Goal: Task Accomplishment & Management: Manage account settings

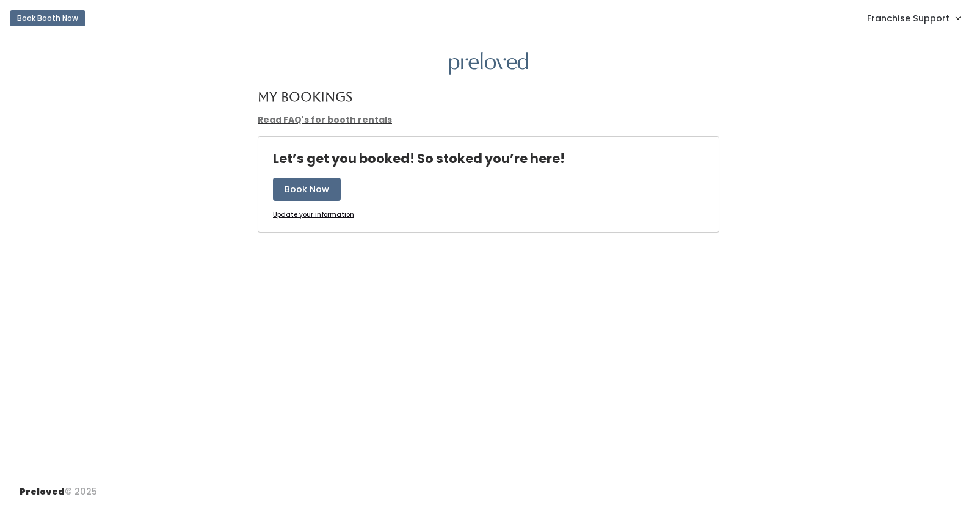
click at [918, 18] on span "Franchise Support" at bounding box center [908, 18] width 82 height 13
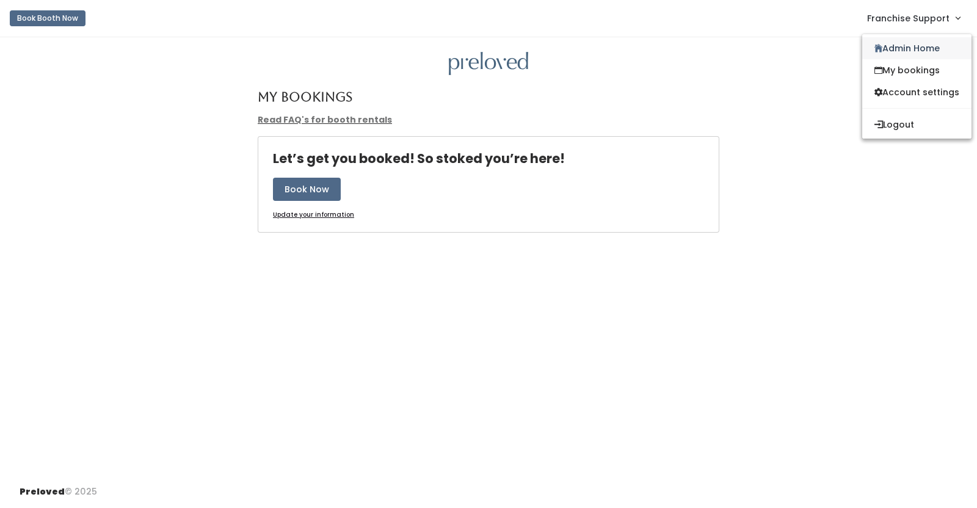
click at [913, 42] on link "Admin Home" at bounding box center [916, 48] width 109 height 22
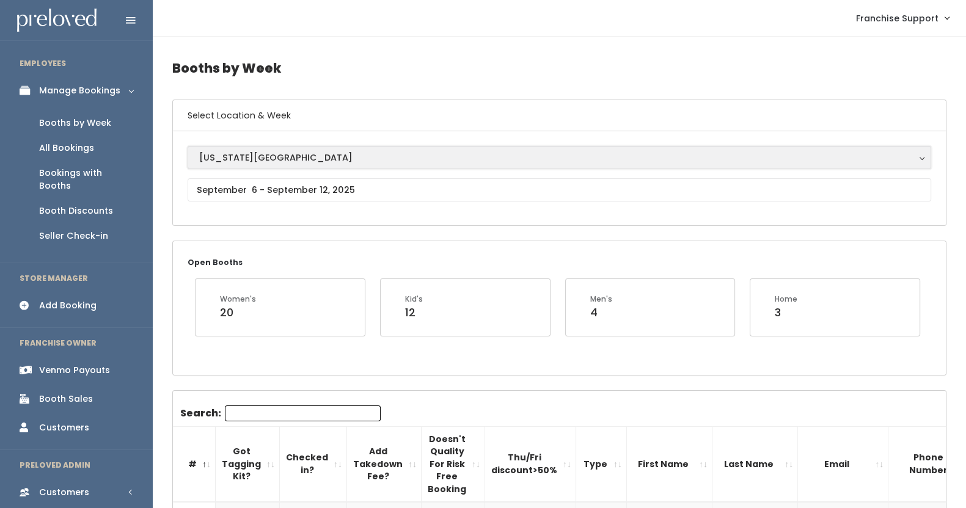
click at [260, 163] on div "[US_STATE][GEOGRAPHIC_DATA]" at bounding box center [559, 157] width 720 height 13
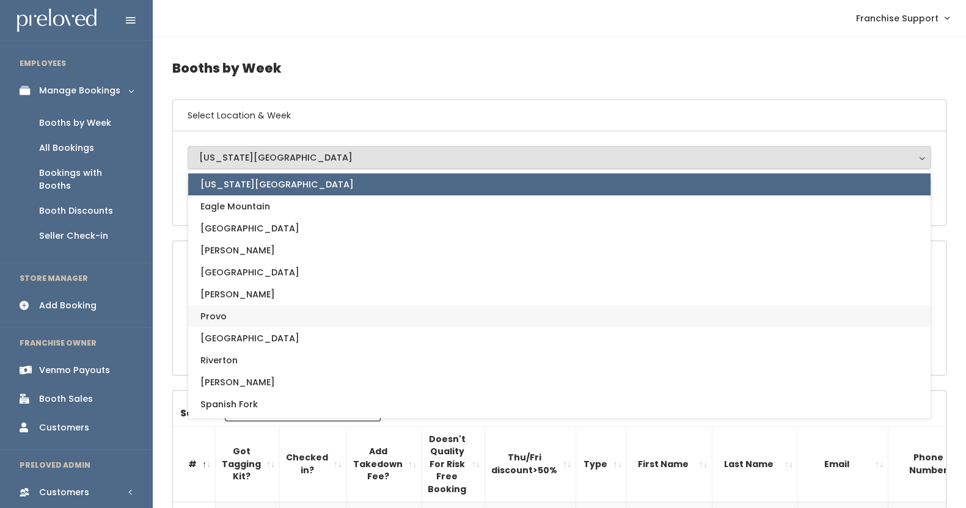
click at [218, 313] on span "Provo" at bounding box center [213, 316] width 26 height 13
select select "1"
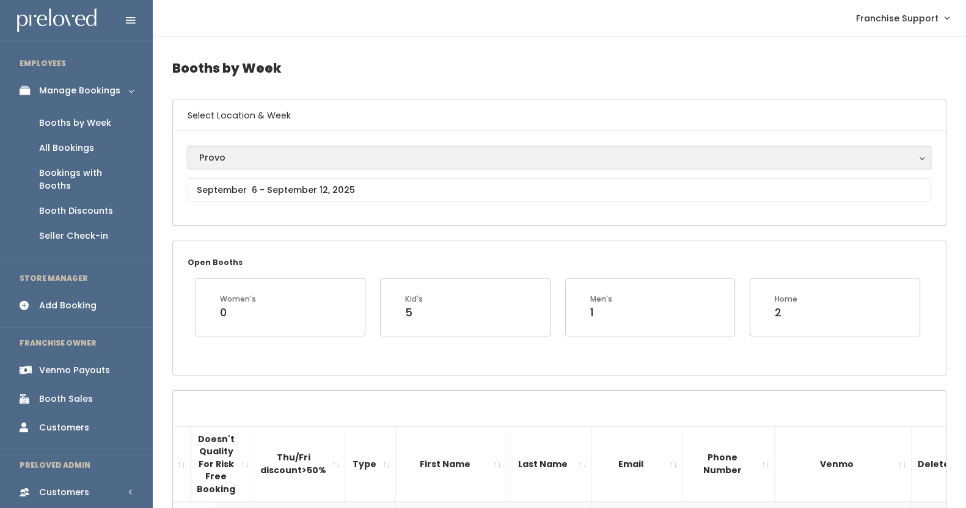
click at [277, 151] on div "Provo" at bounding box center [559, 157] width 720 height 13
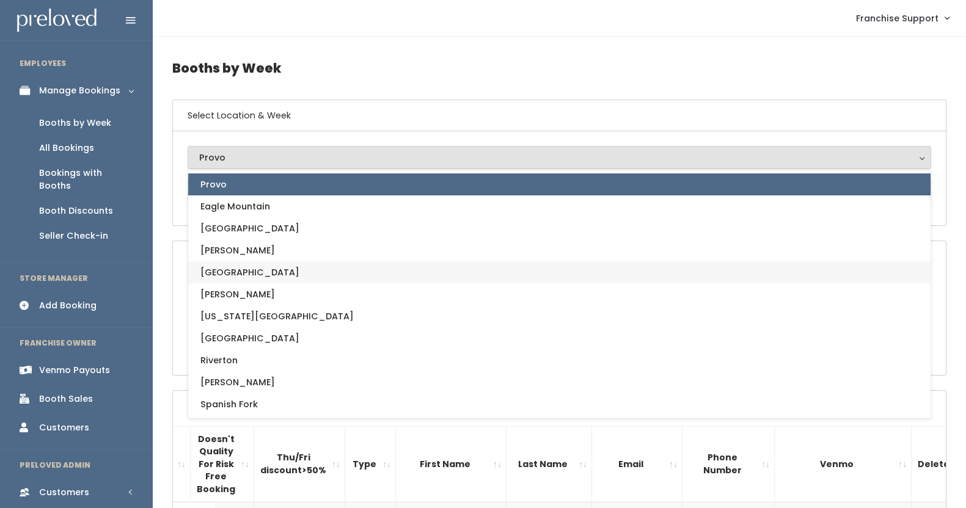
click at [275, 268] on link "[GEOGRAPHIC_DATA]" at bounding box center [559, 272] width 742 height 22
select select "5"
